Goal: Task Accomplishment & Management: Use online tool/utility

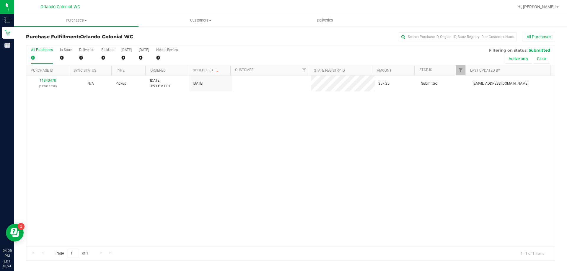
click at [268, 99] on div "11840470 (317013538) N/A Pickup 8/24/2025 3:53 PM EDT 8/24/2025 $57.25 Submitte…" at bounding box center [290, 161] width 528 height 171
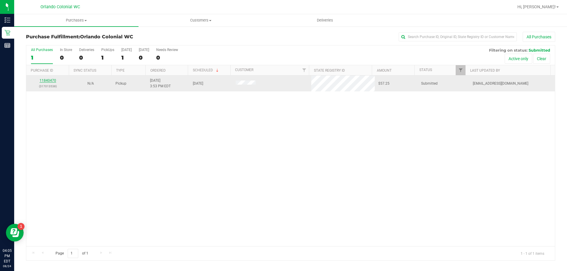
click at [44, 81] on link "11840470" at bounding box center [48, 81] width 17 height 4
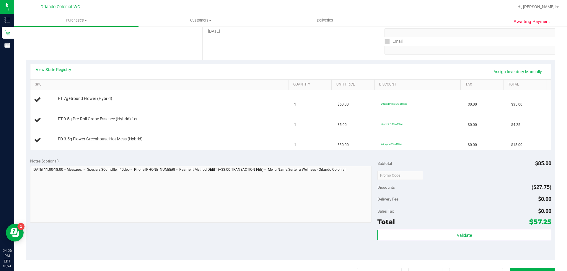
scroll to position [89, 0]
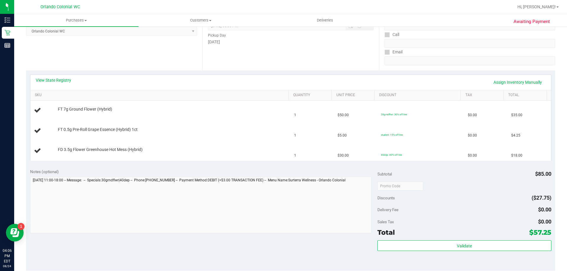
click at [321, 77] on div "View State Registry Assign Inventory Manually" at bounding box center [290, 82] width 520 height 15
click at [298, 67] on div "Date Pickup Date/Time 08/24/2025 Now 08/24/2025 06:00 PM Now Pickup Day Sunday" at bounding box center [290, 34] width 176 height 72
click at [192, 61] on div "Location Pickup Store Orlando Colonial WC Select Store Bonita Springs WC Boynto…" at bounding box center [114, 34] width 176 height 72
click at [191, 54] on div "Location Pickup Store Orlando Colonial WC Select Store Bonita Springs WC Boynto…" at bounding box center [114, 34] width 176 height 72
click at [334, 69] on div "Date Pickup Date/Time 08/24/2025 Now 08/24/2025 06:00 PM Now Pickup Day Sunday" at bounding box center [290, 34] width 176 height 72
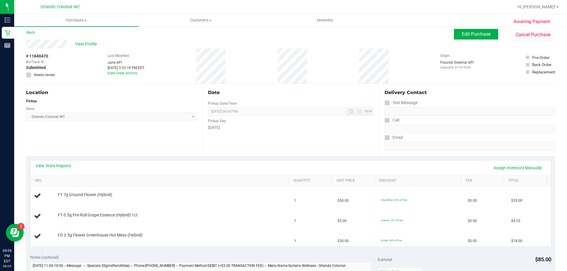
scroll to position [0, 0]
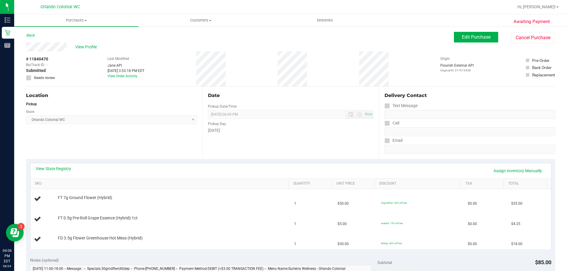
click at [322, 151] on div "Date Pickup Date/Time 08/24/2025 Now 08/24/2025 06:00 PM Now Pickup Day Sunday" at bounding box center [290, 123] width 176 height 72
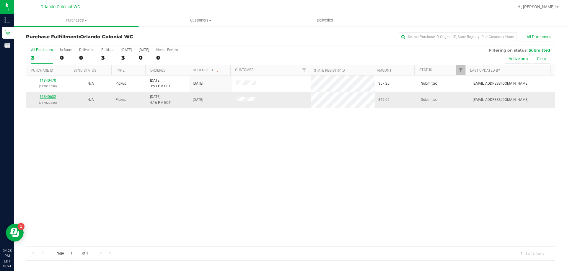
click at [53, 97] on link "11840632" at bounding box center [48, 97] width 17 height 4
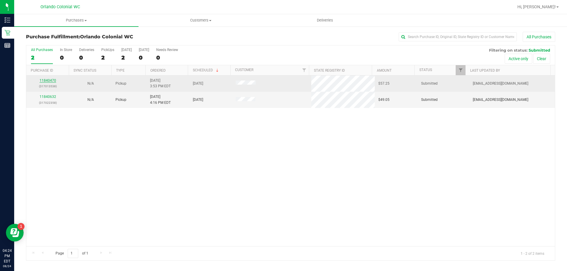
click at [50, 81] on link "11840470" at bounding box center [48, 81] width 17 height 4
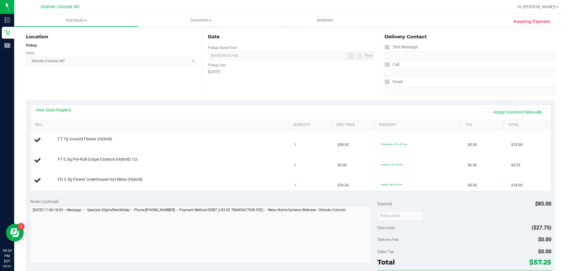
scroll to position [59, 0]
click at [286, 197] on div "Notes (optional) Subtotal $85.00 Discounts ($27.75) Delivery Fee $0.00 Sales Ta…" at bounding box center [290, 247] width 529 height 106
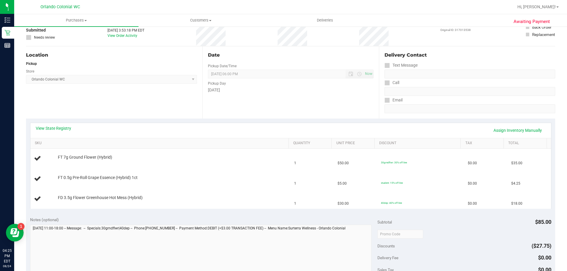
scroll to position [40, 0]
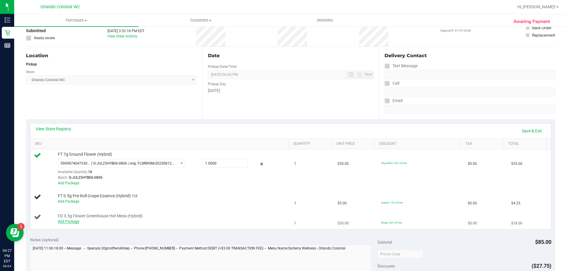
click at [69, 222] on link "Add Package" at bounding box center [68, 222] width 21 height 4
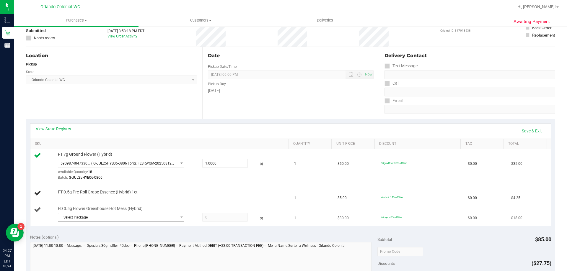
click at [161, 220] on span "Select Package" at bounding box center [117, 217] width 118 height 8
click at [157, 242] on span "( W-JUL25HTM01-0722 | orig: FLSRWGM-20250728-340 )" at bounding box center [140, 242] width 91 height 4
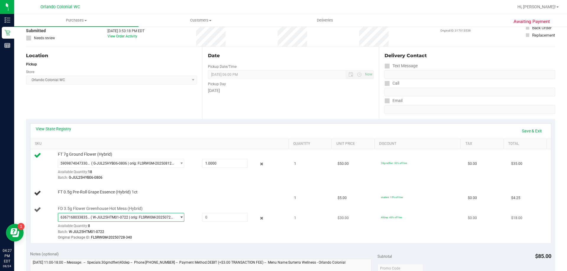
click at [155, 220] on span "( W-JUL25HTM01-0722 | orig: FLSRWGM-20250728-340 )" at bounding box center [132, 217] width 83 height 4
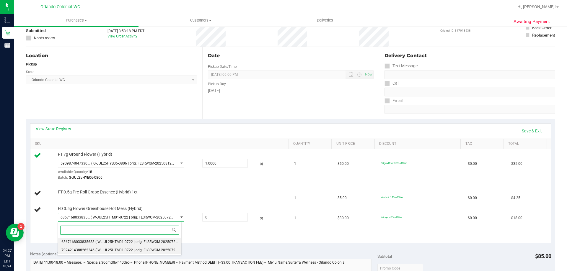
click at [138, 250] on span "( W-JUL25HTM01-0722 | orig: FLSRWGM-20250728-415 )" at bounding box center [140, 250] width 91 height 4
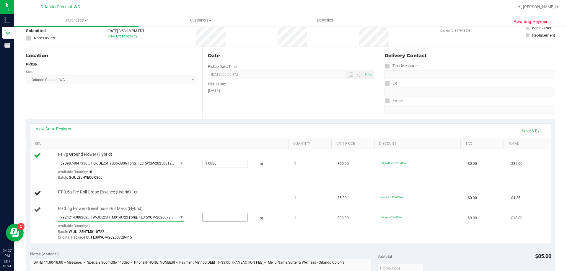
click at [225, 218] on input "text" at bounding box center [225, 217] width 45 height 8
type input "1"
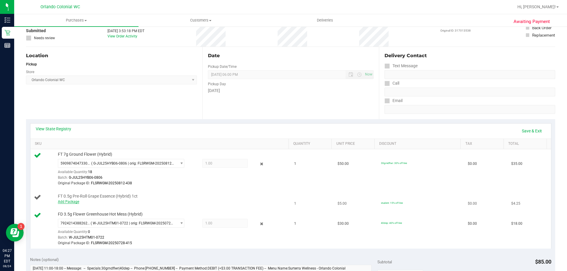
click at [69, 201] on link "Add Package" at bounding box center [68, 202] width 21 height 4
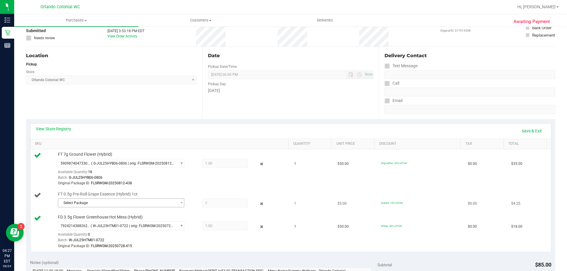
click at [138, 205] on span "Select Package" at bounding box center [117, 203] width 118 height 8
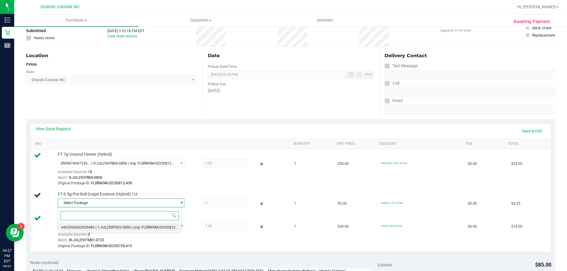
click at [159, 227] on span "( 1-JUL25GPE02-0806 | orig: FLSRWGM-20250812-718 )" at bounding box center [139, 228] width 89 height 4
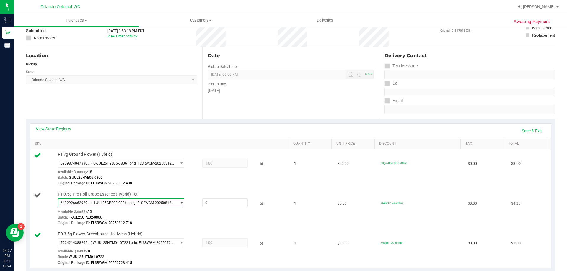
click at [153, 205] on span "( 1-JUL25GPE02-0806 | orig: FLSRWGM-20250812-718 )" at bounding box center [132, 203] width 83 height 4
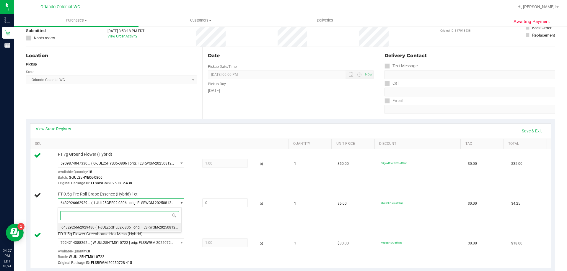
click at [163, 227] on span "( 1-JUL25GPE02-0806 | orig: FLSRWGM-20250812-718 )" at bounding box center [139, 228] width 89 height 4
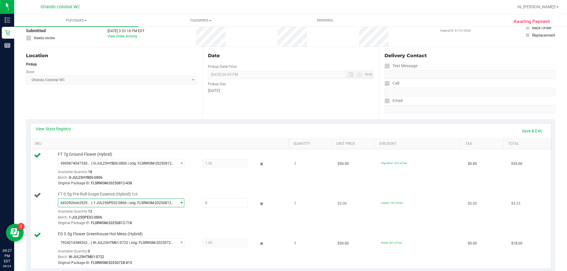
click at [179, 204] on span "select" at bounding box center [181, 203] width 4 height 5
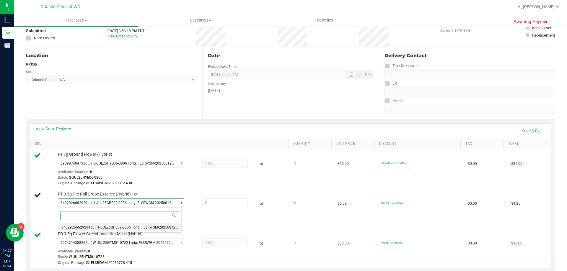
click at [179, 232] on div "Select Package 6432926662929480 ( 1-JUL25GPE02-0806 | orig: FLSRWGM-20250812-71…" at bounding box center [120, 220] width 124 height 25
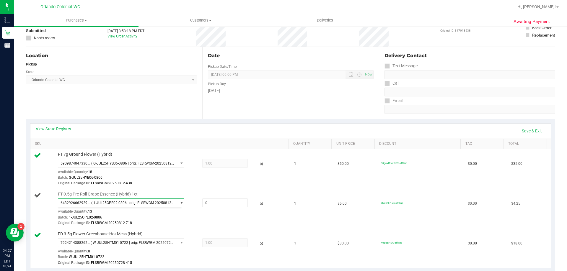
click at [190, 221] on div "Original Package ID: FLSRWGM-20250812-718" at bounding box center [172, 224] width 228 height 6
click at [220, 203] on input "text" at bounding box center [225, 203] width 45 height 8
click at [138, 205] on span "( 1-JUL25GPE02-0806 | orig: FLSRWGM-20250812-718 )" at bounding box center [132, 203] width 83 height 4
click at [259, 202] on icon at bounding box center [262, 203] width 6 height 7
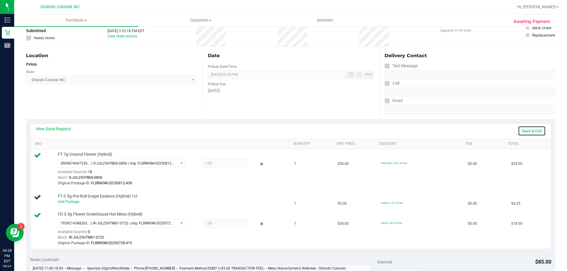
click at [535, 128] on link "Save & Exit" at bounding box center [532, 131] width 28 height 10
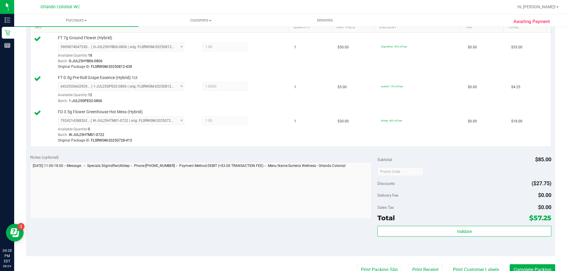
scroll to position [190, 0]
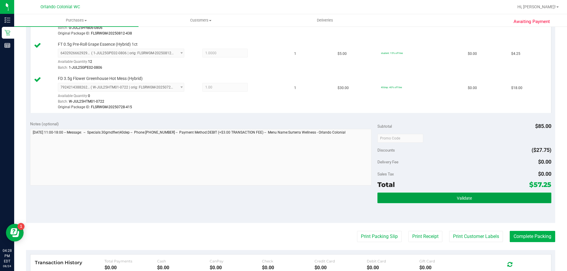
click at [480, 194] on button "Validate" at bounding box center [464, 198] width 174 height 11
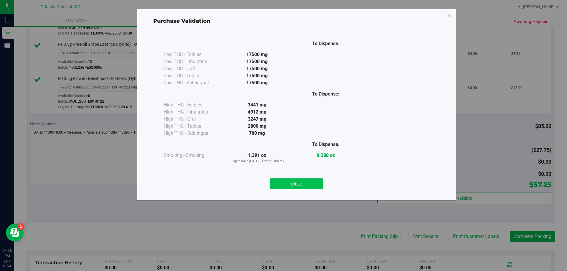
click at [311, 189] on button "Close" at bounding box center [297, 184] width 54 height 11
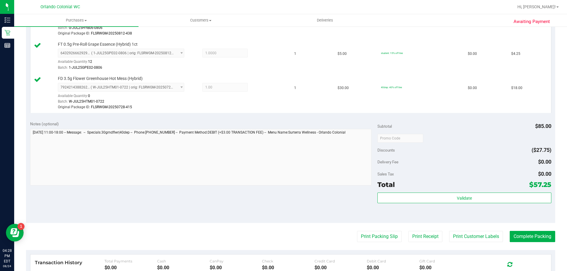
scroll to position [210, 0]
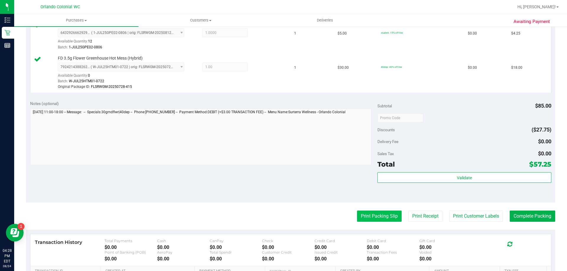
click at [378, 216] on button "Print Packing Slip" at bounding box center [379, 216] width 45 height 11
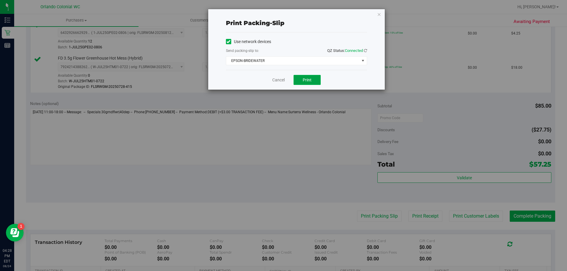
click at [309, 79] on span "Print" at bounding box center [307, 80] width 9 height 5
click at [276, 82] on link "Cancel" at bounding box center [278, 80] width 12 height 6
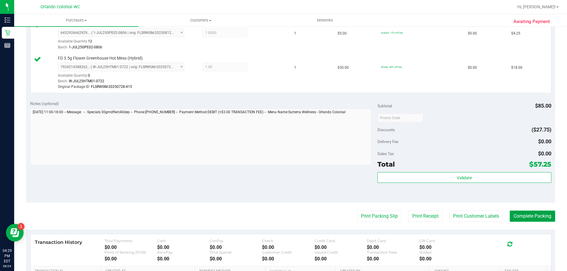
click at [531, 214] on button "Complete Packing" at bounding box center [532, 216] width 45 height 11
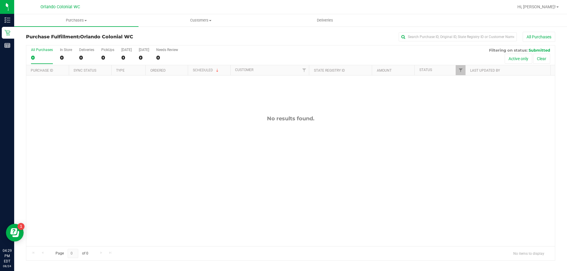
click at [436, 171] on div "No results found." at bounding box center [290, 181] width 528 height 211
